Goal: Navigation & Orientation: Find specific page/section

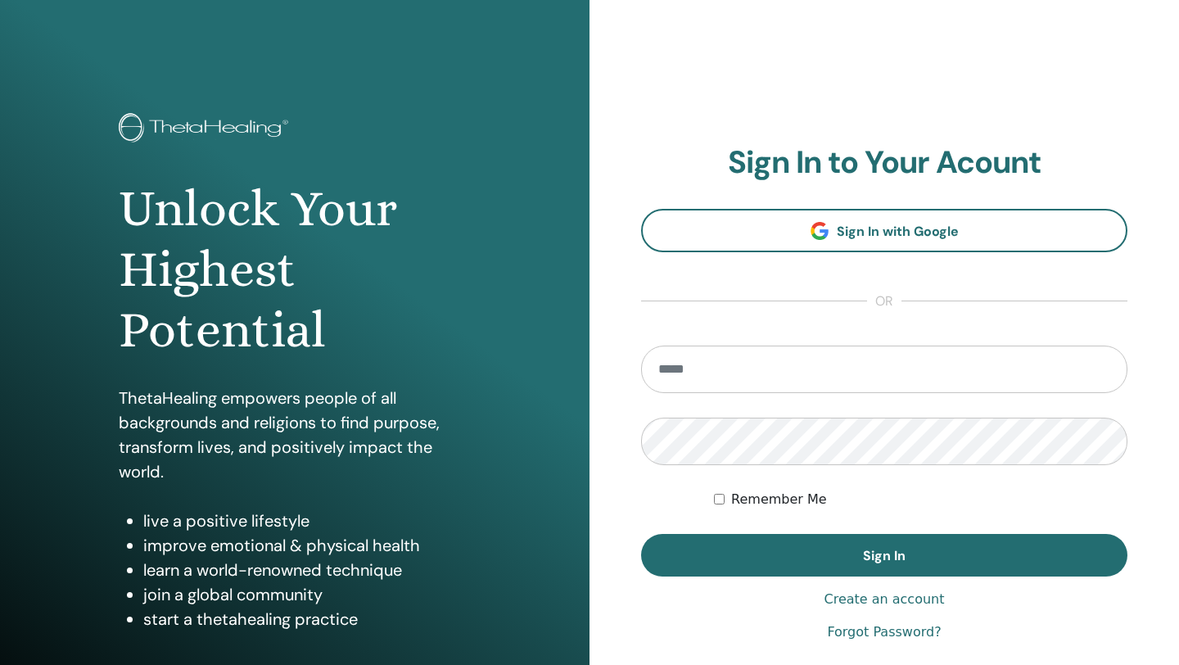
click at [770, 376] on input "email" at bounding box center [884, 368] width 486 height 47
type input "**********"
click at [641, 534] on button "Sign In" at bounding box center [884, 555] width 486 height 43
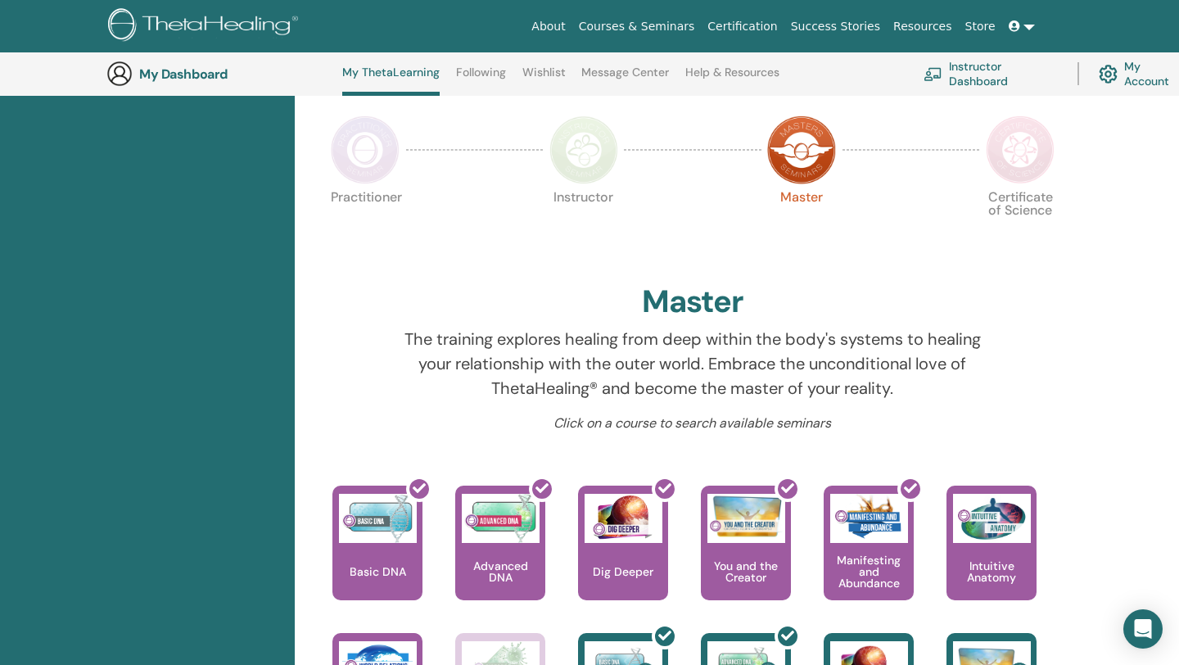
scroll to position [361, 0]
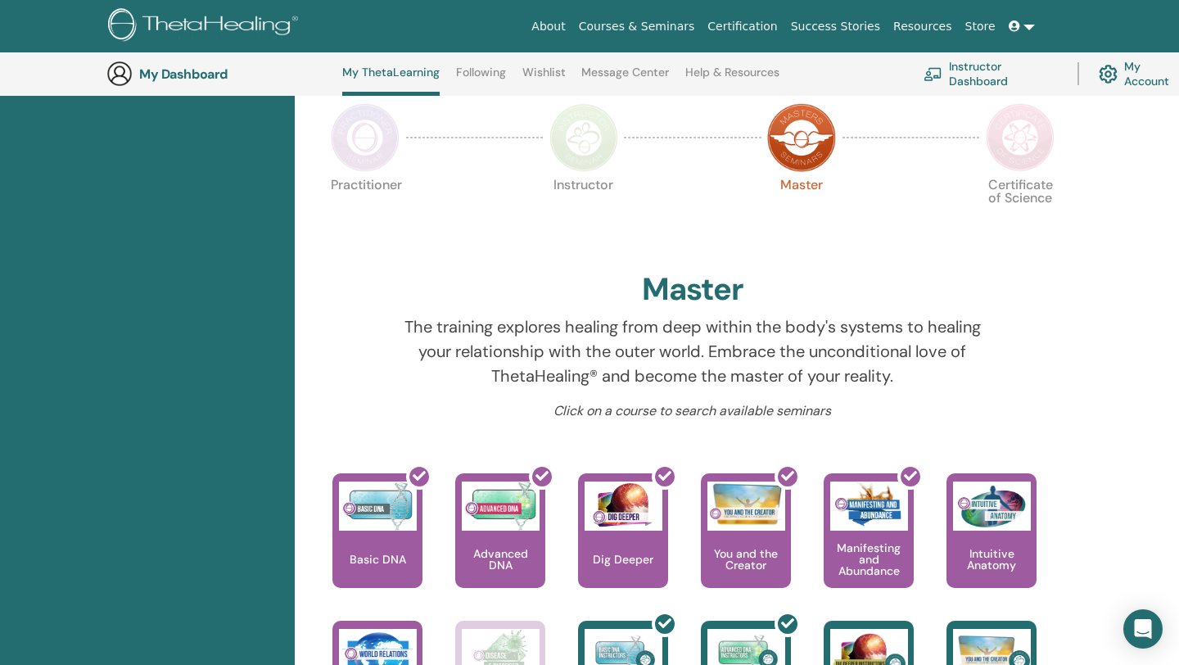
click at [564, 120] on img at bounding box center [583, 137] width 69 height 69
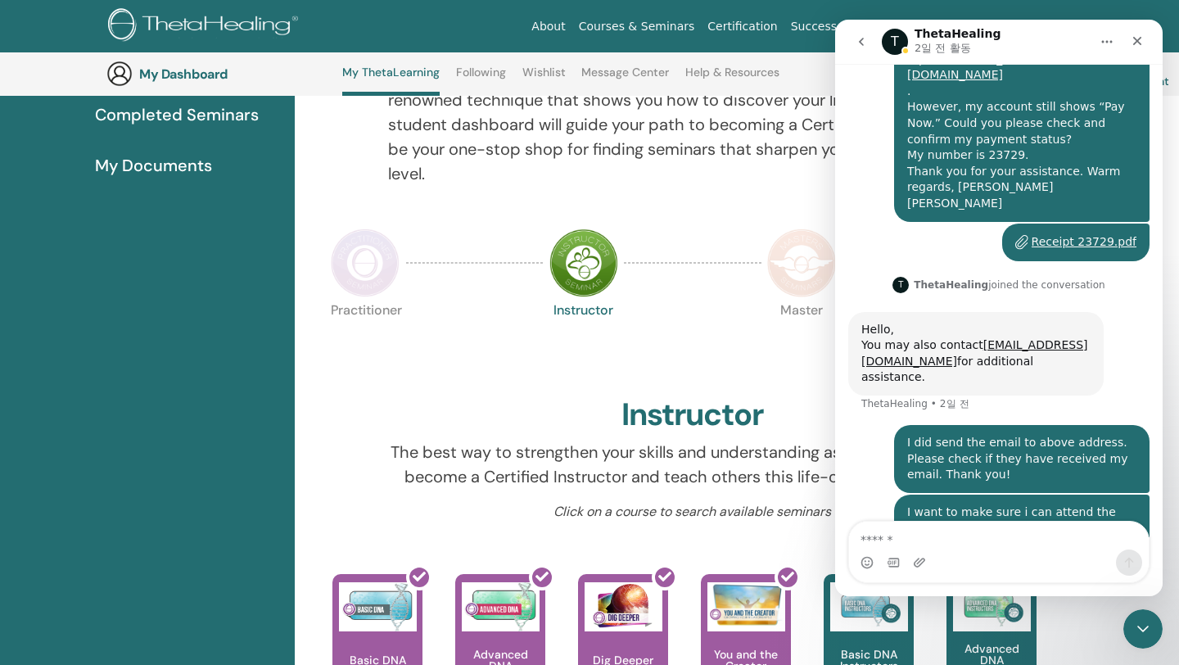
scroll to position [780, 0]
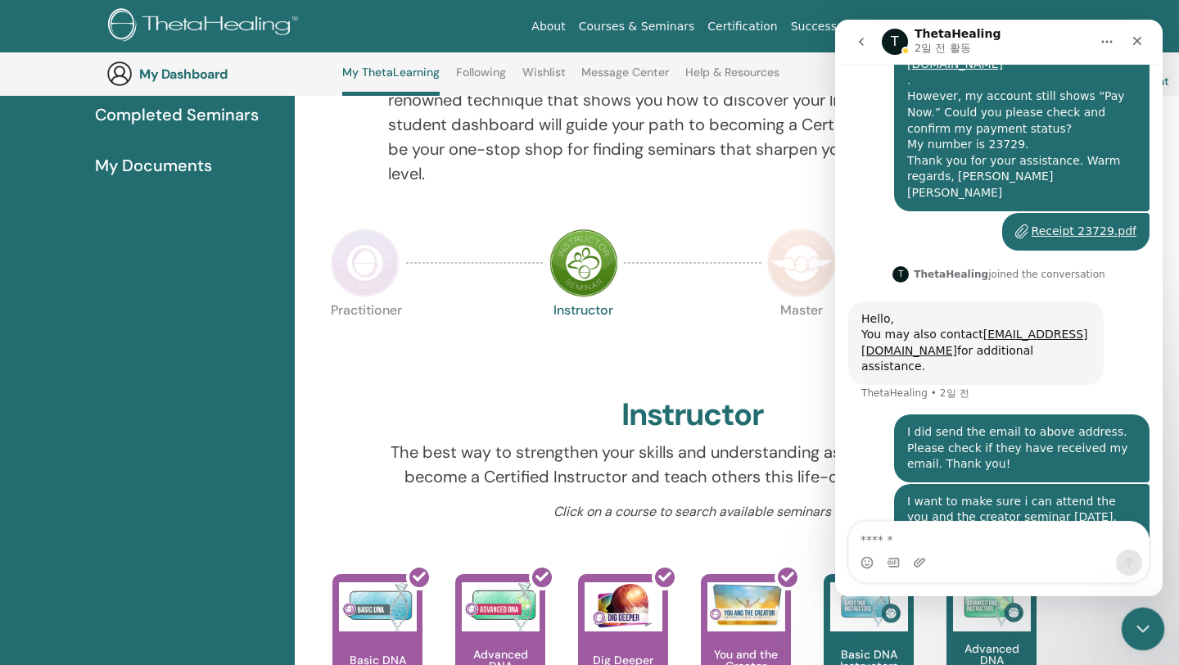
click at [1143, 619] on icon "Intercom 메신저 닫기" at bounding box center [1141, 626] width 20 height 20
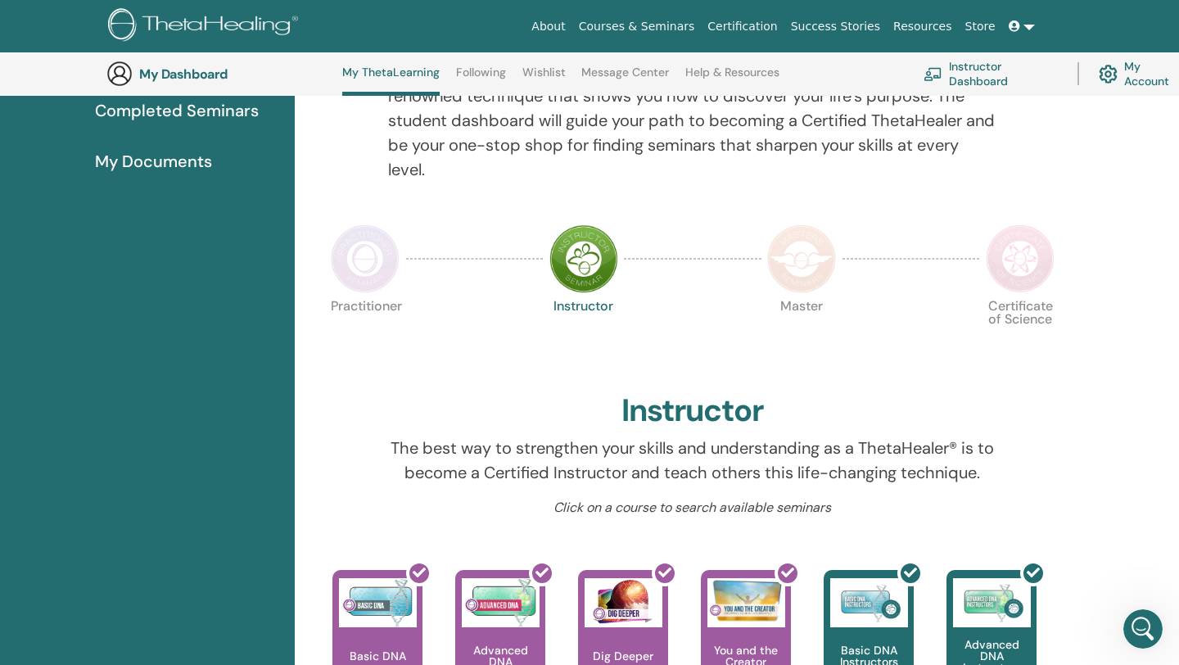
scroll to position [0, 0]
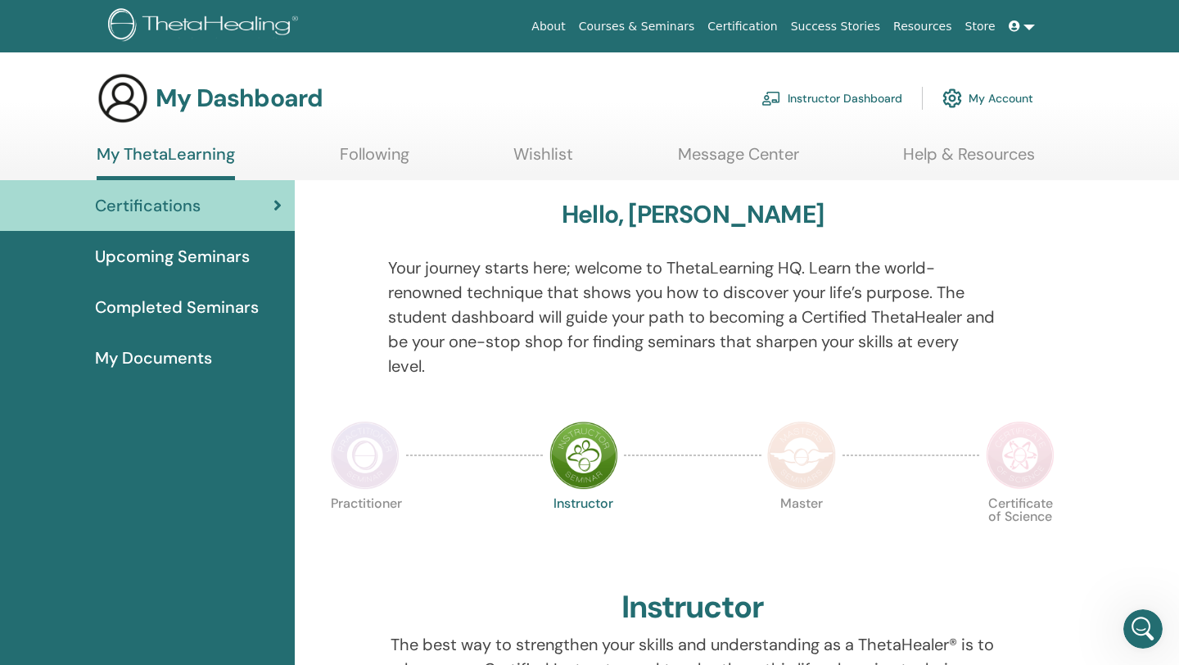
click at [220, 309] on span "Completed Seminars" at bounding box center [177, 307] width 164 height 25
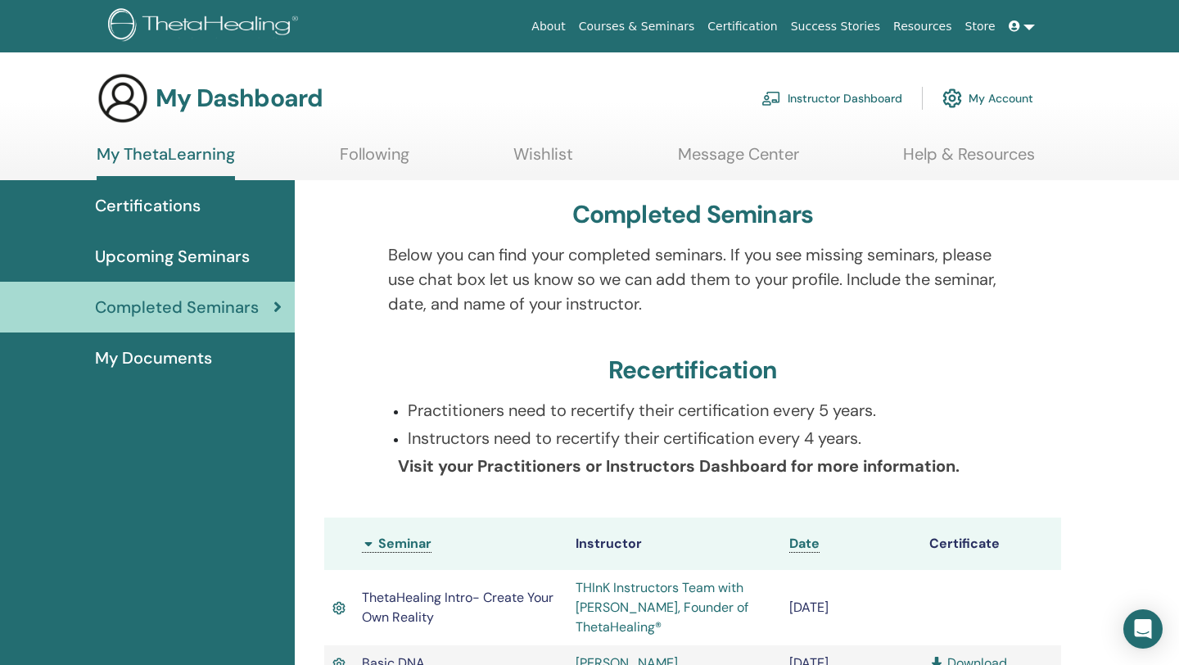
click at [168, 206] on span "Certifications" at bounding box center [148, 205] width 106 height 25
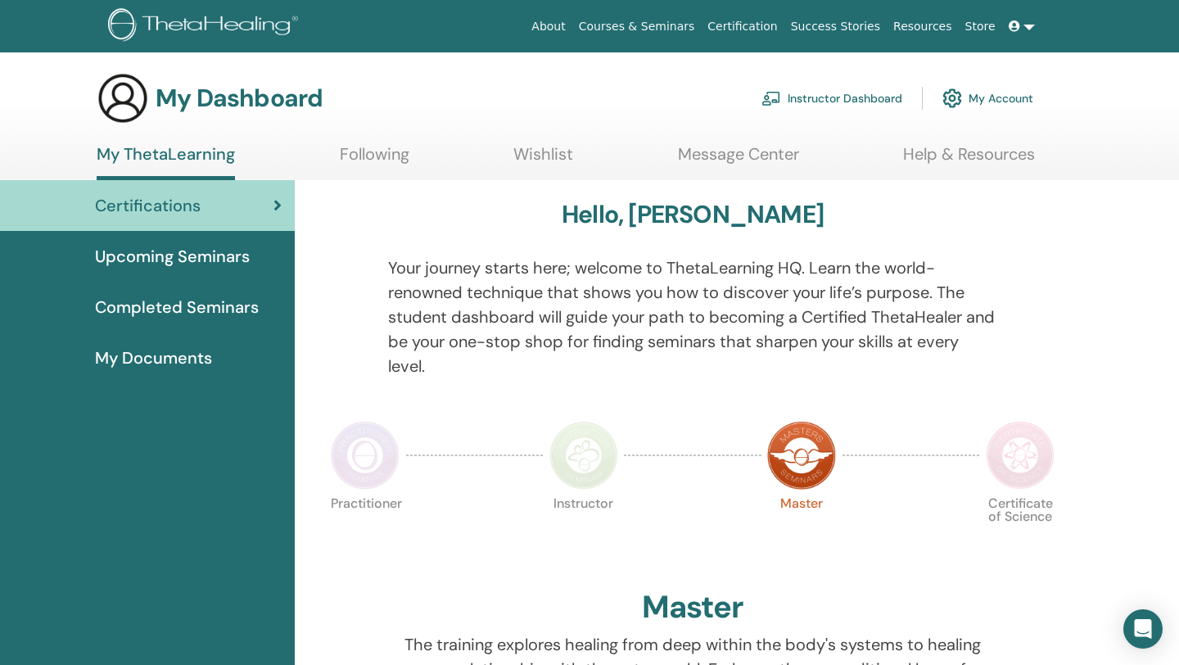
click at [365, 443] on img at bounding box center [365, 455] width 69 height 69
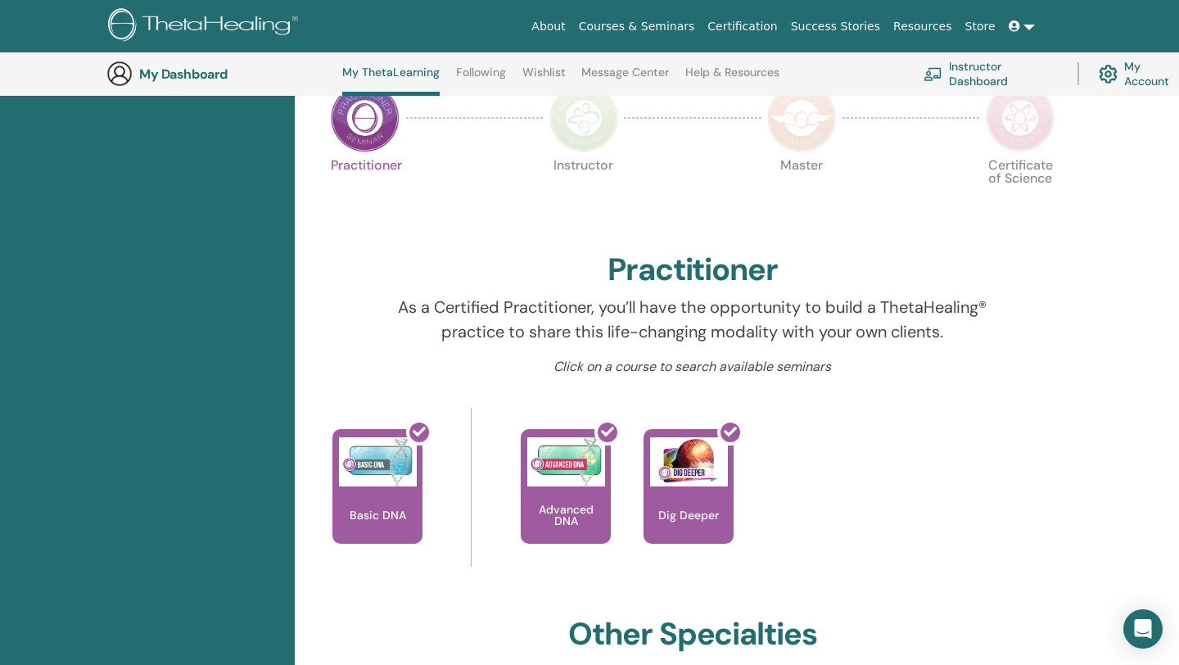
scroll to position [354, 0]
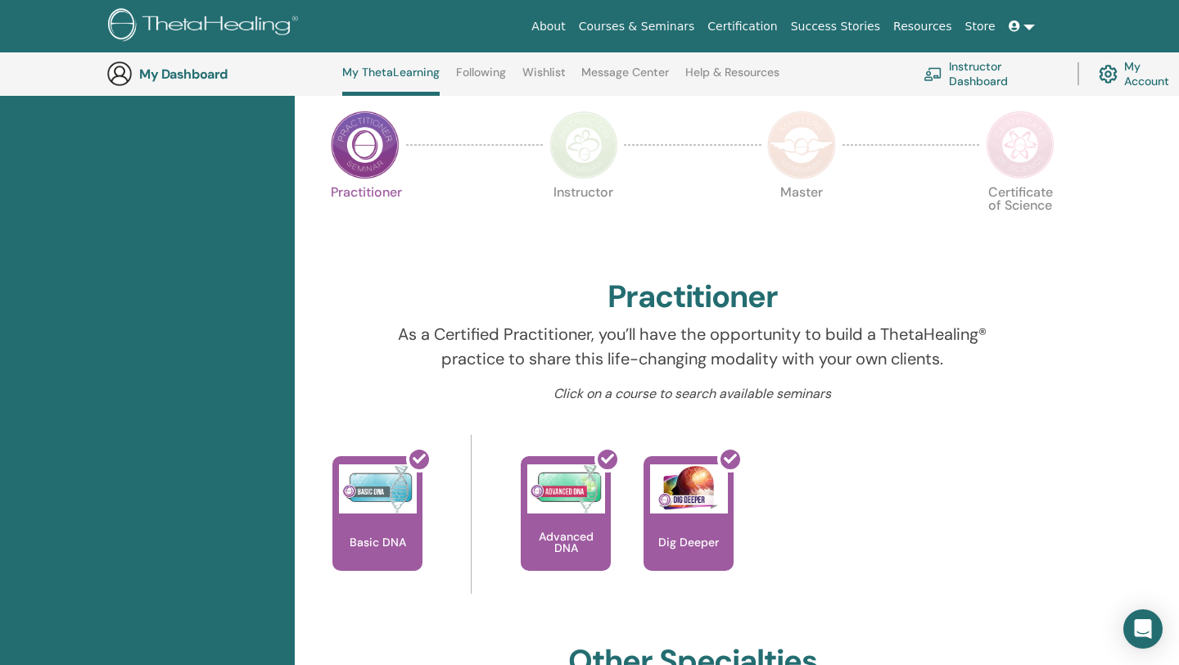
click at [580, 158] on img at bounding box center [583, 145] width 69 height 69
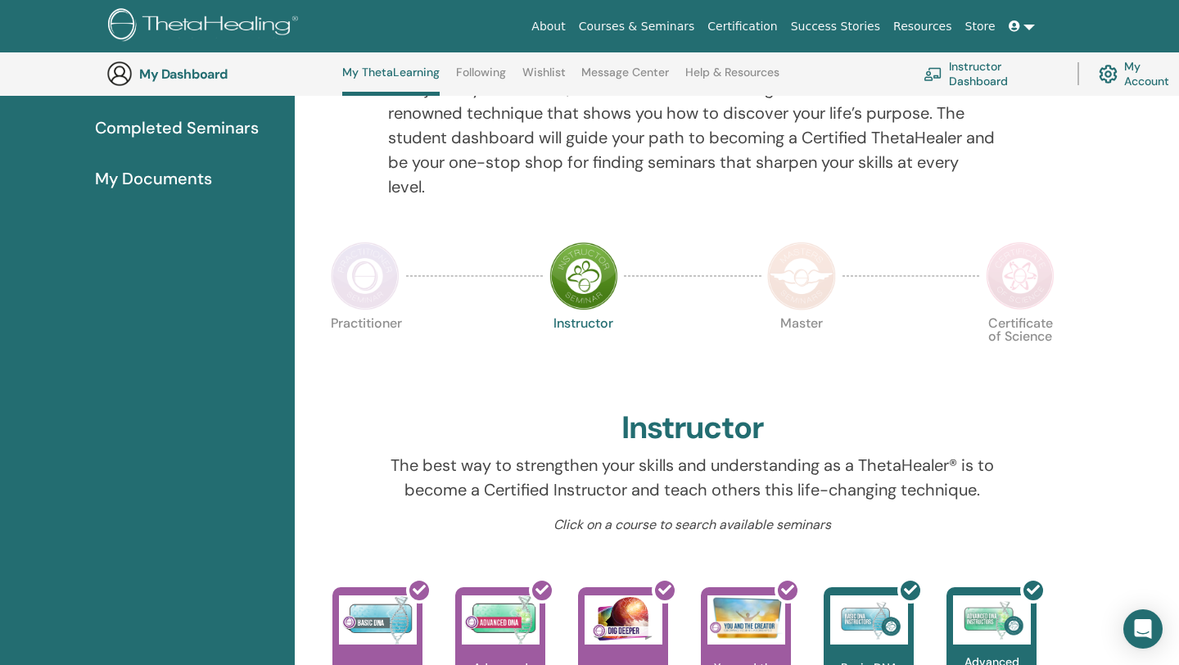
scroll to position [174, 0]
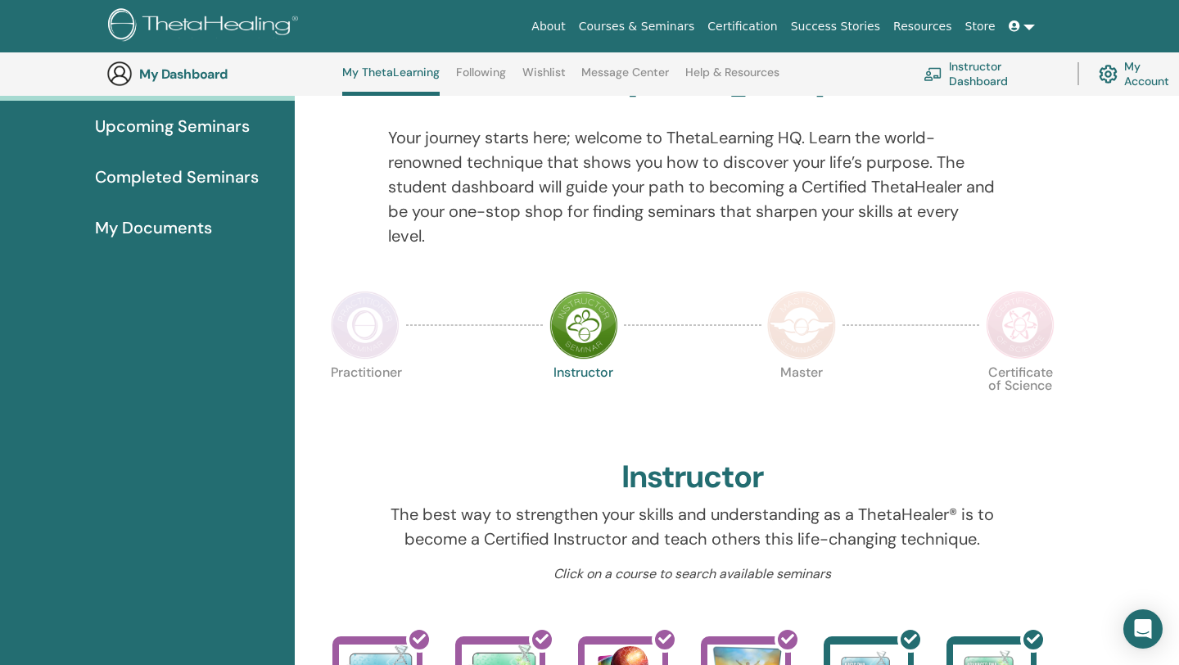
click at [792, 318] on img at bounding box center [801, 325] width 69 height 69
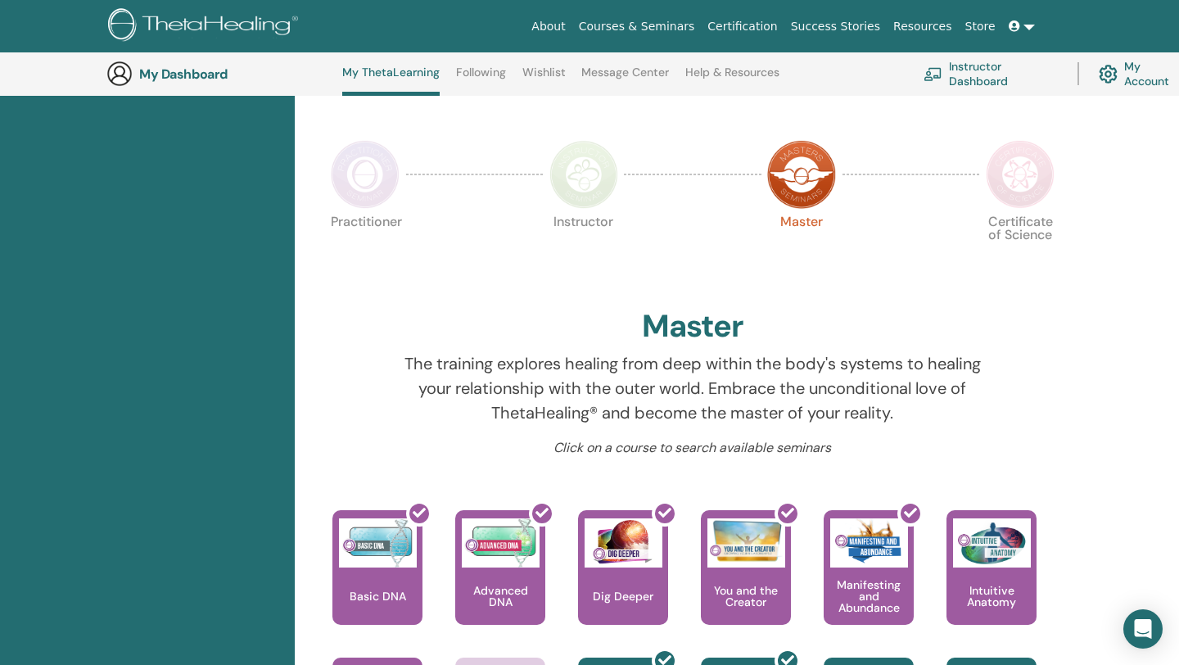
scroll to position [323, 0]
click at [1004, 176] on img at bounding box center [1020, 175] width 69 height 69
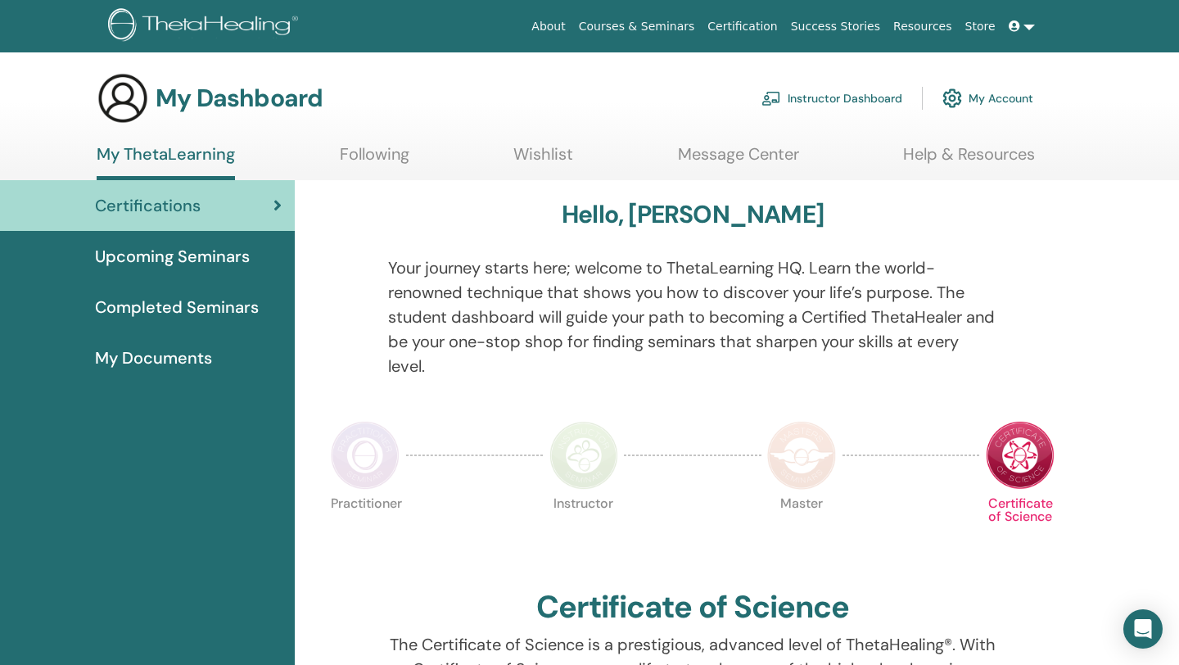
click at [188, 348] on span "My Documents" at bounding box center [153, 357] width 117 height 25
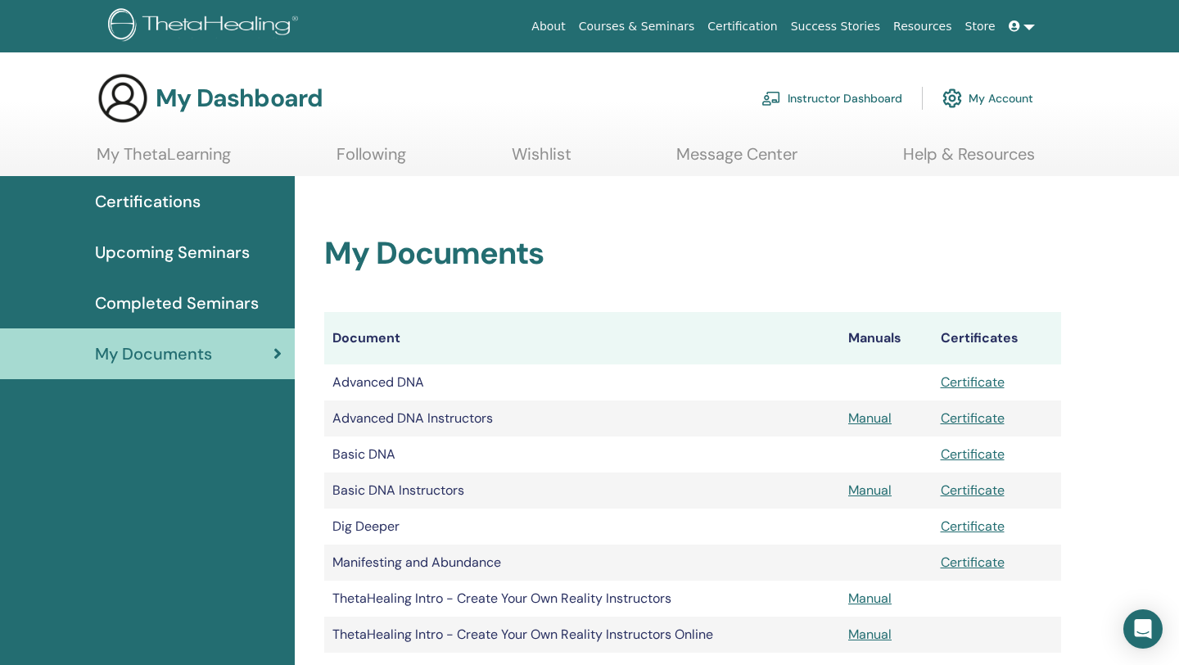
click at [166, 307] on span "Completed Seminars" at bounding box center [177, 303] width 164 height 25
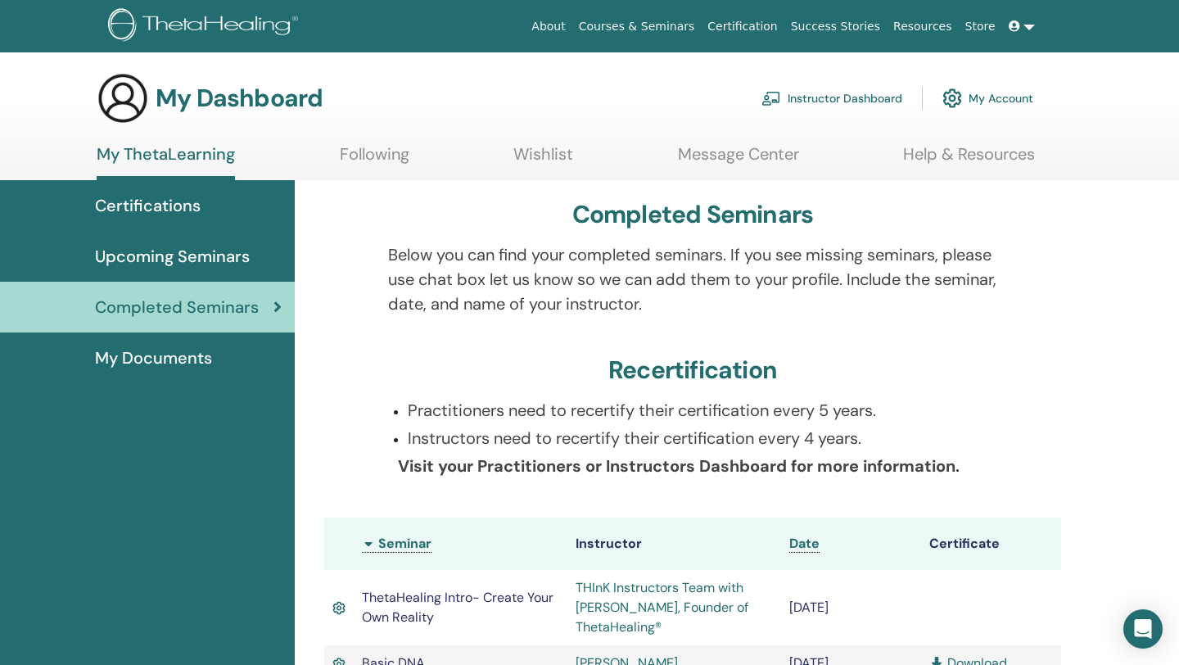
click at [857, 99] on link "Instructor Dashboard" at bounding box center [831, 98] width 141 height 36
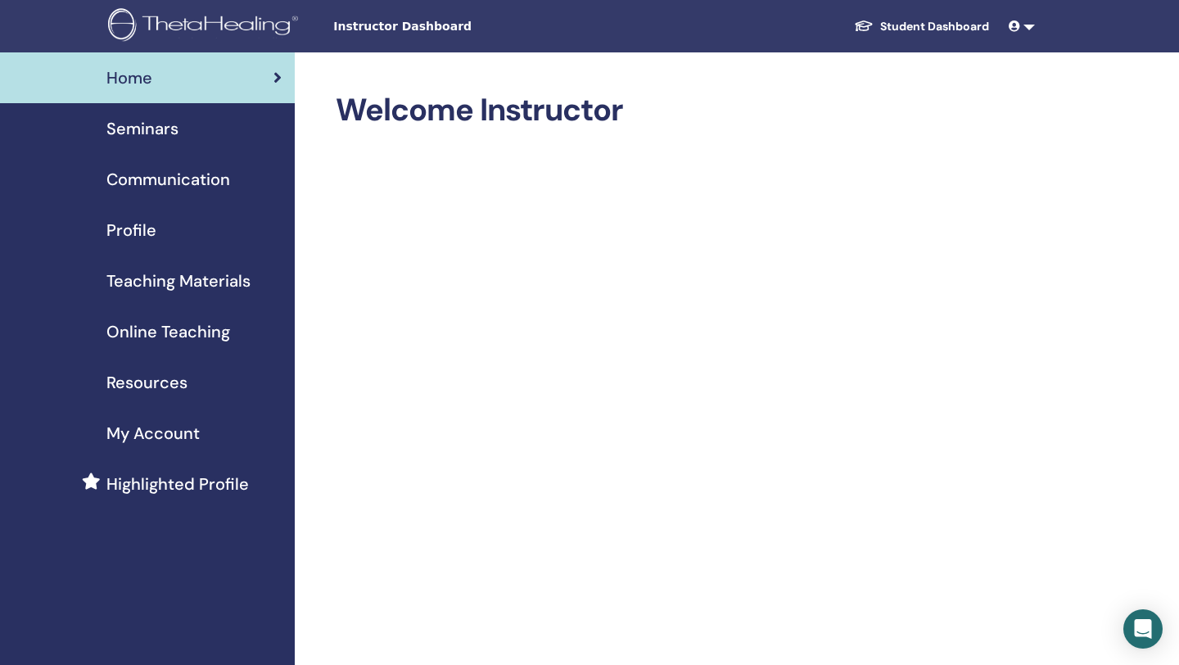
click at [175, 133] on span "Seminars" at bounding box center [142, 128] width 72 height 25
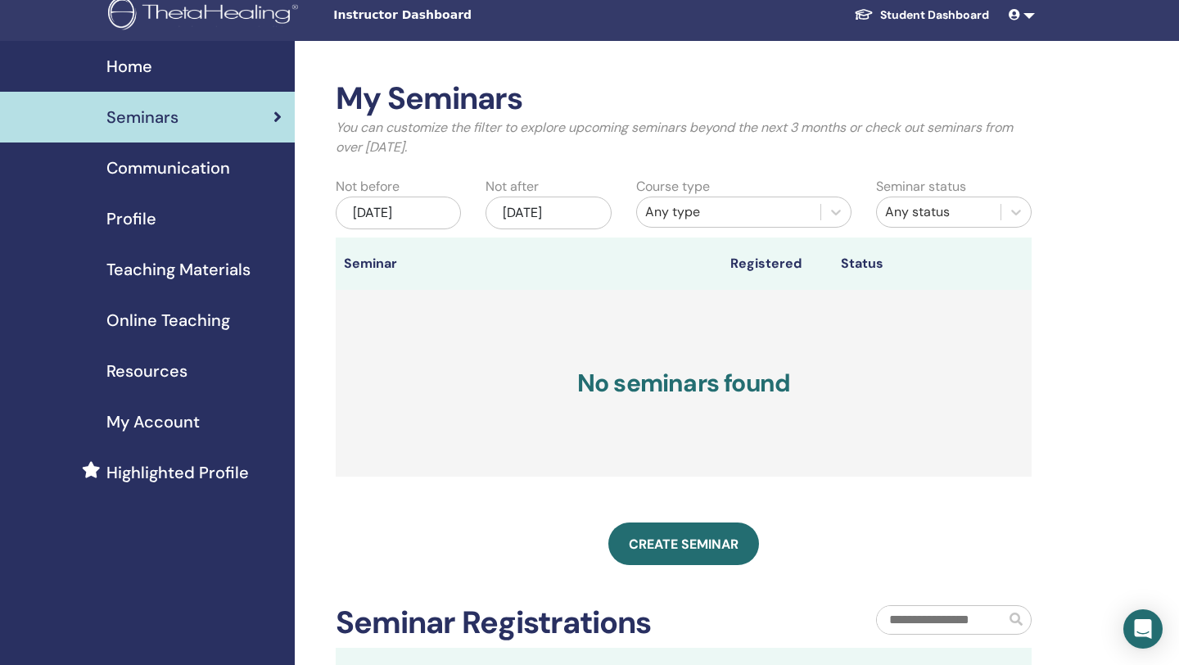
scroll to position [10, 0]
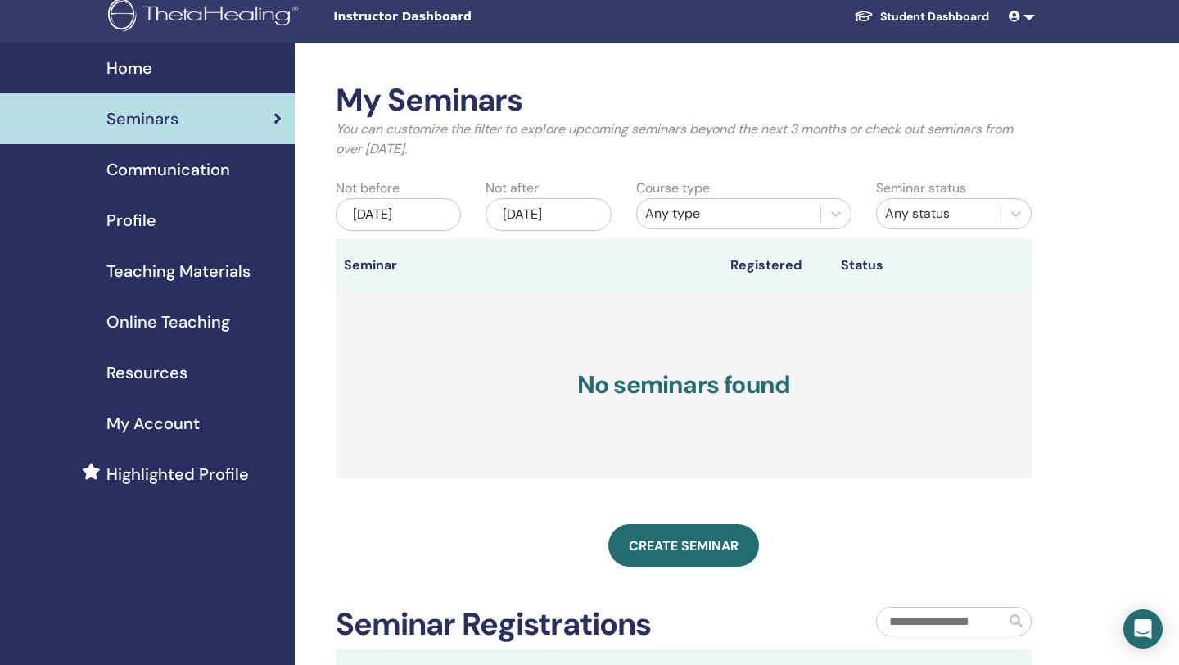
click at [180, 166] on span "Communication" at bounding box center [168, 169] width 124 height 25
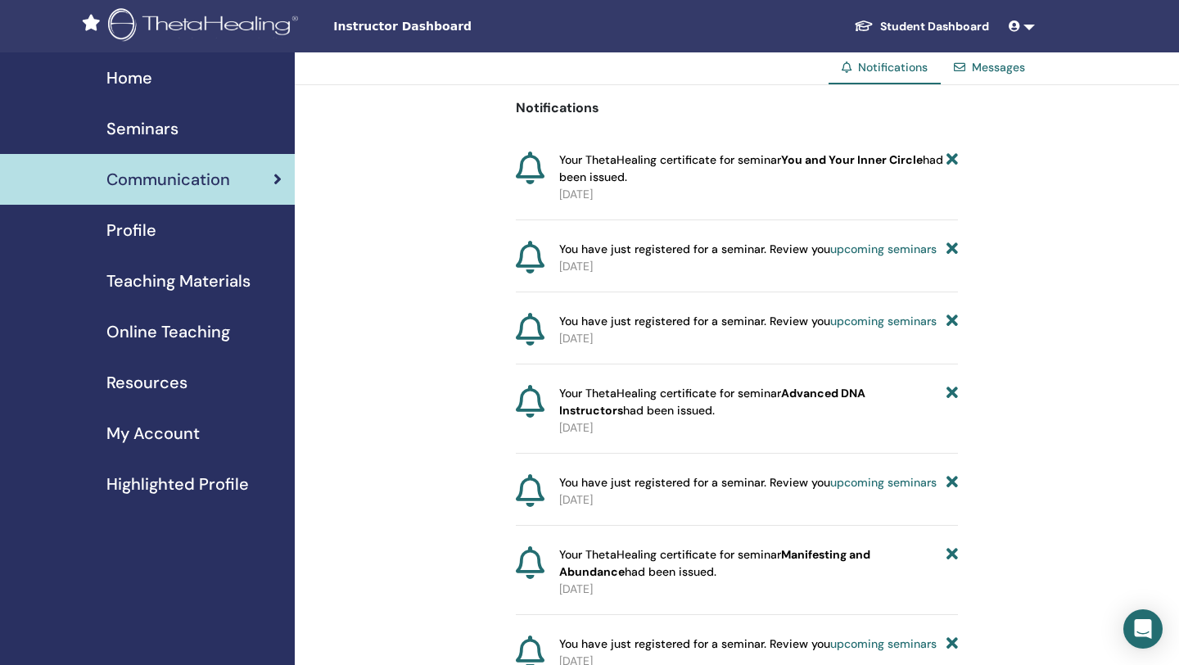
click at [143, 234] on span "Profile" at bounding box center [131, 230] width 50 height 25
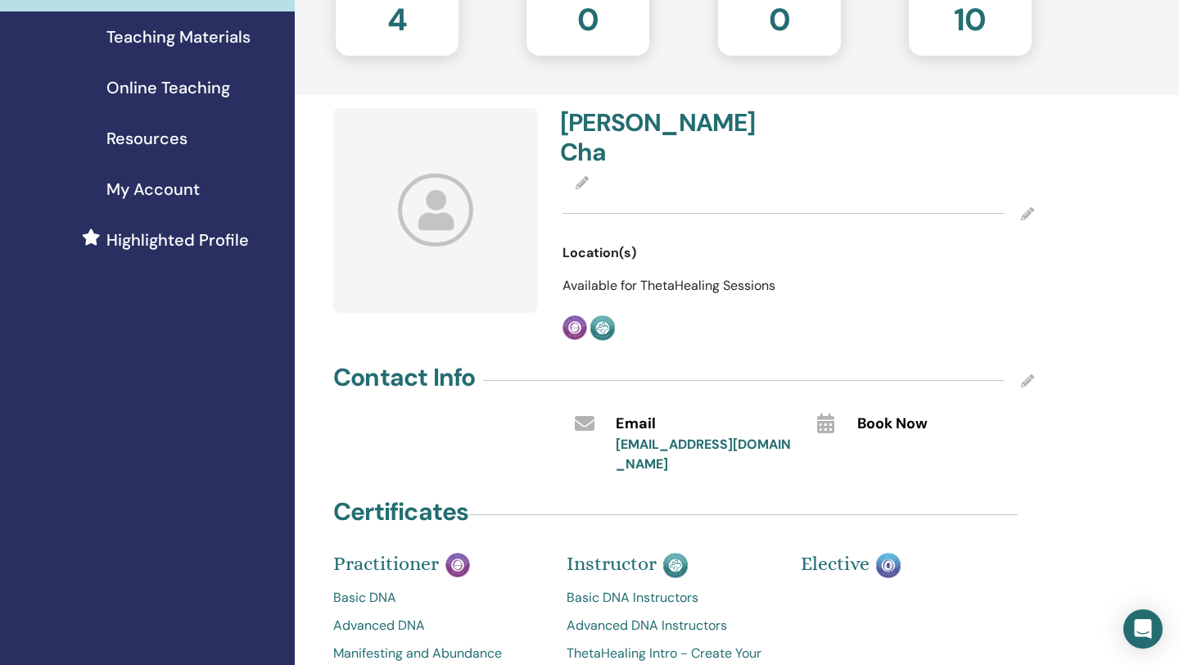
scroll to position [233, 0]
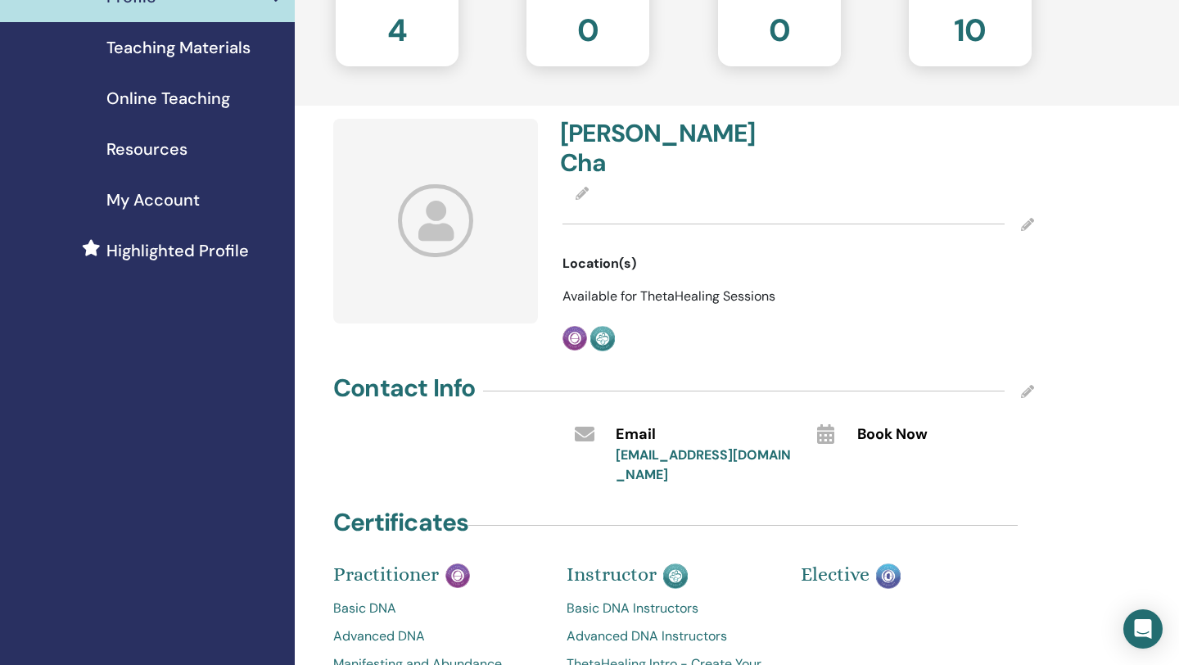
click at [151, 152] on span "Resources" at bounding box center [146, 149] width 81 height 25
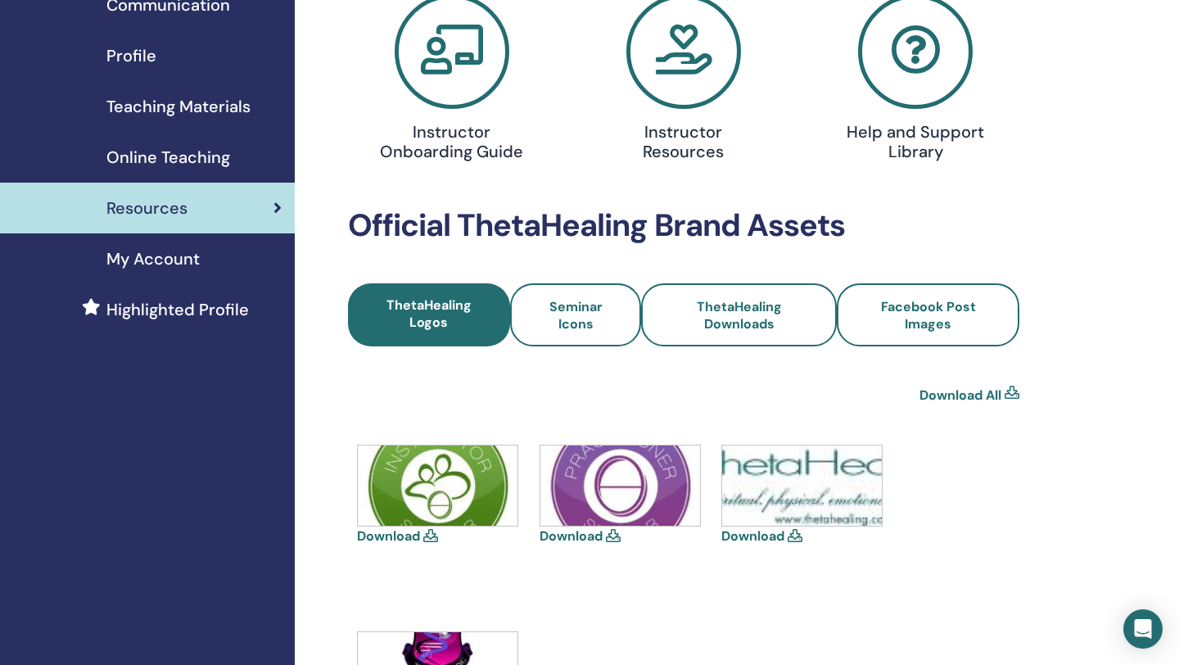
scroll to position [150, 0]
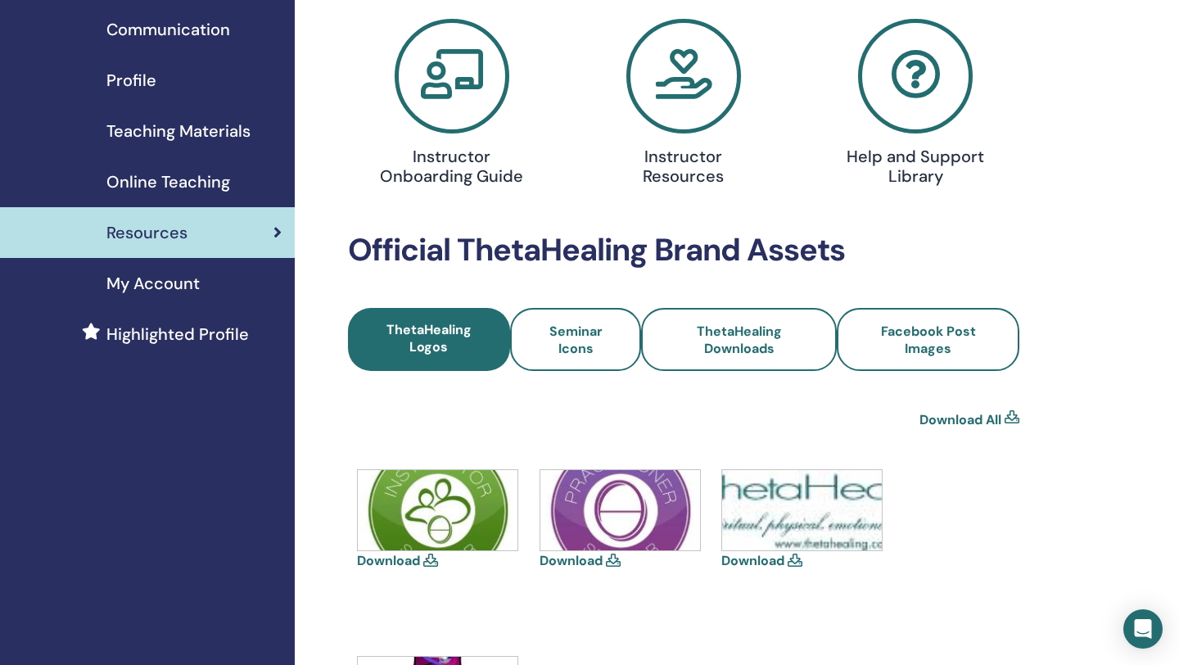
click at [163, 287] on span "My Account" at bounding box center [152, 283] width 93 height 25
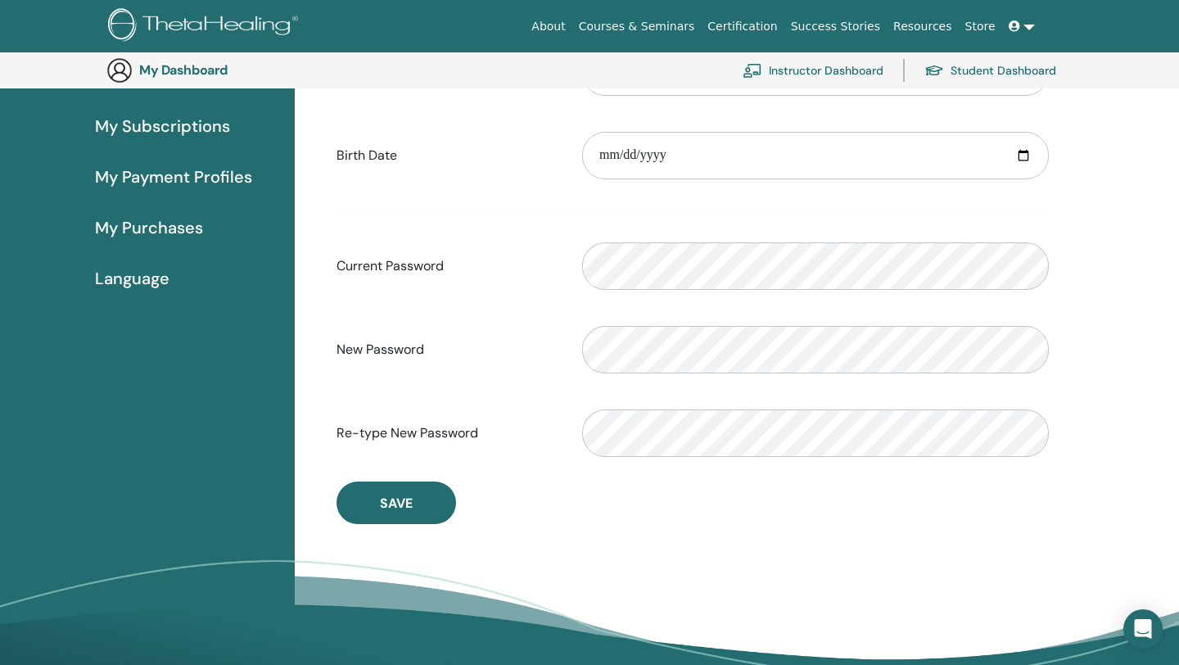
scroll to position [249, 0]
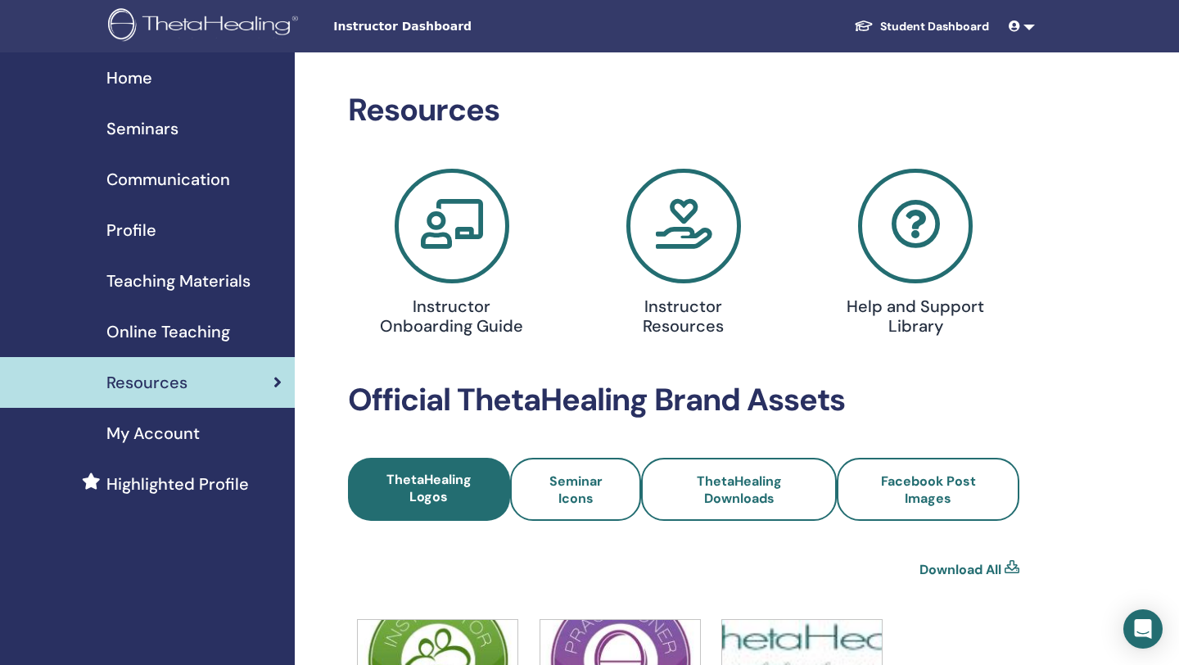
scroll to position [150, 0]
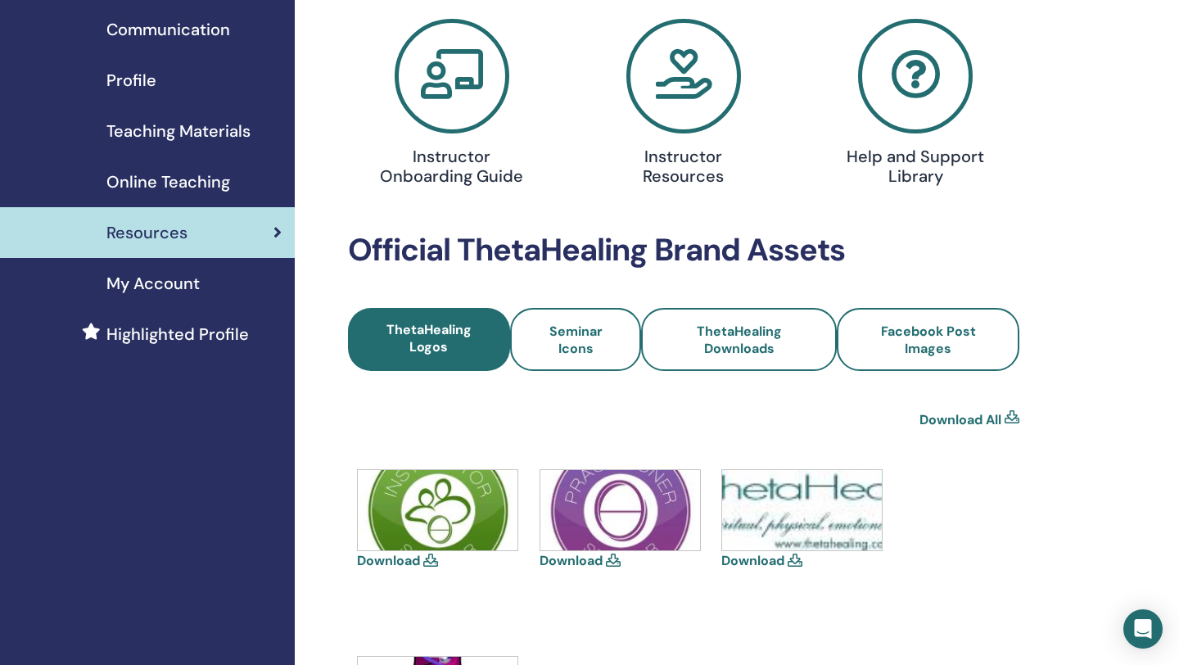
click at [189, 342] on span "Highlighted Profile" at bounding box center [177, 334] width 142 height 25
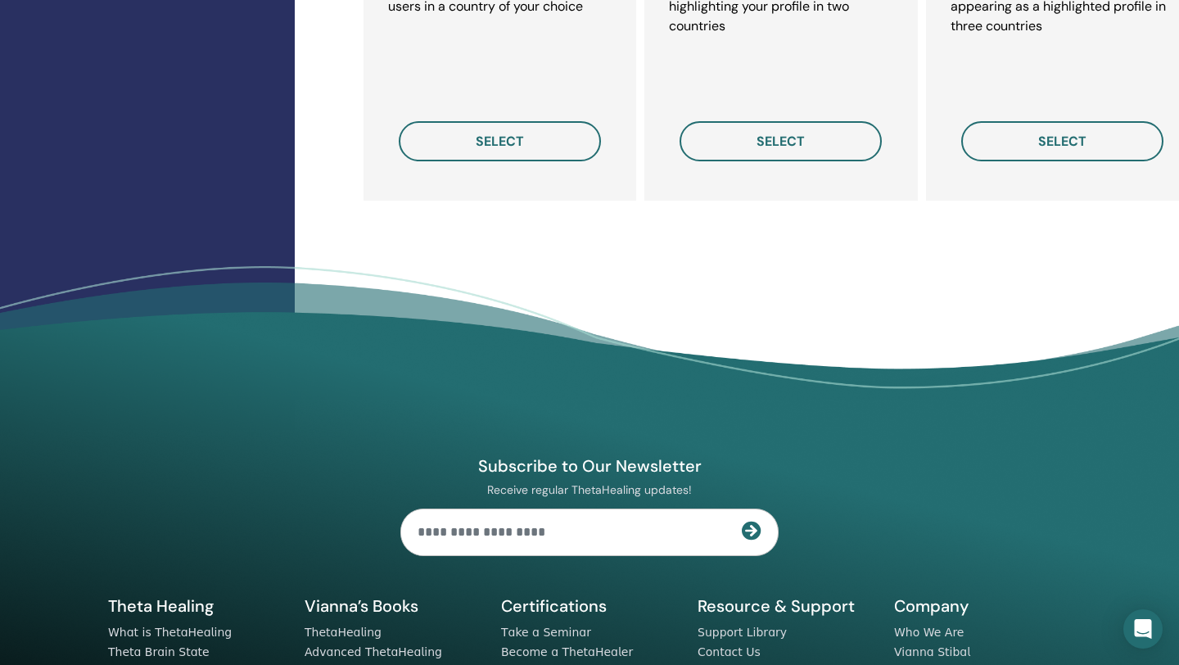
scroll to position [1551, 0]
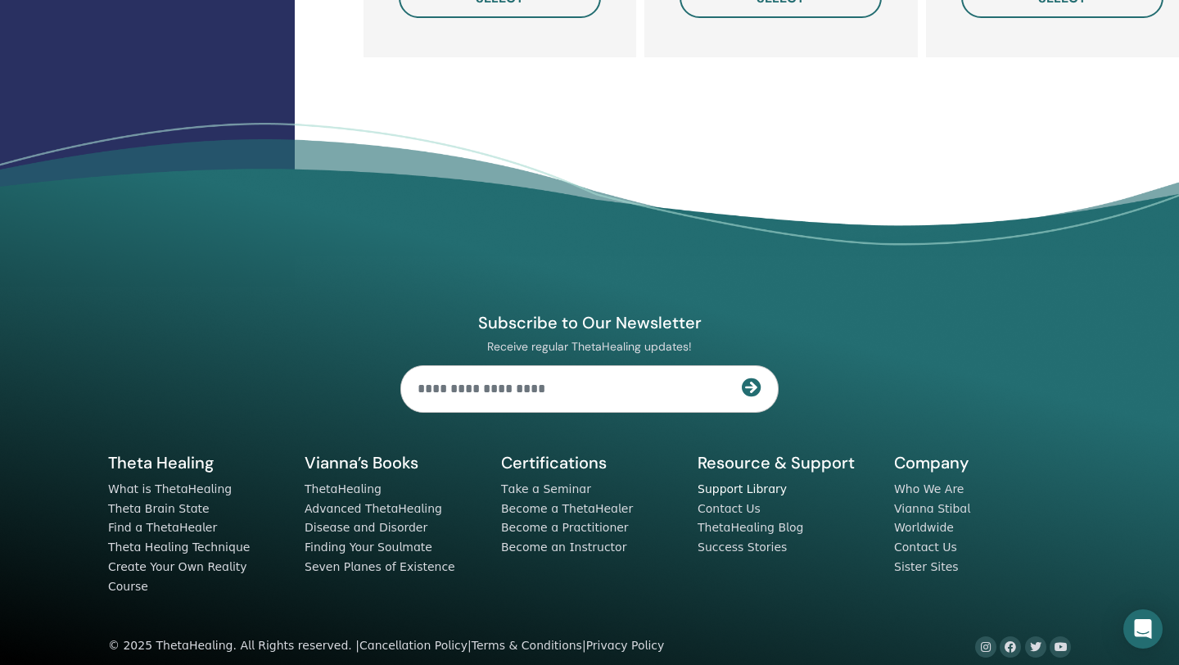
click at [741, 494] on link "Support Library" at bounding box center [742, 488] width 89 height 13
